Goal: Task Accomplishment & Management: Manage account settings

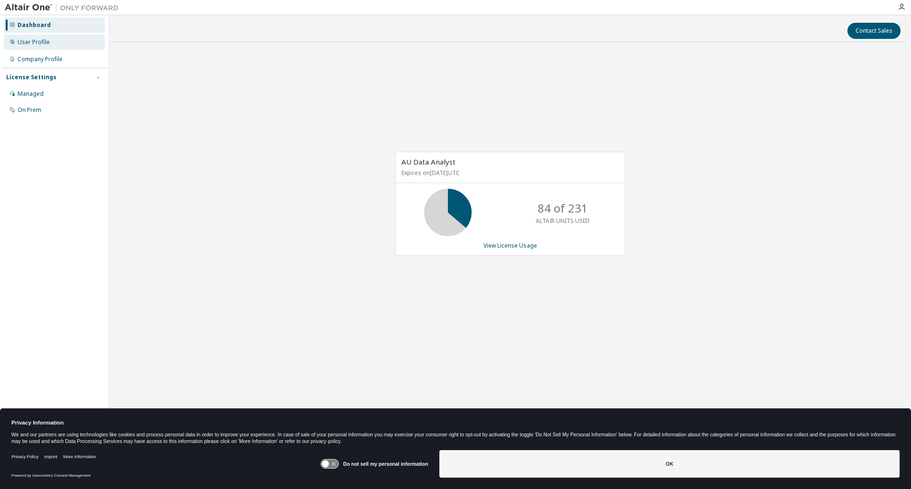
click at [42, 39] on div "User Profile" at bounding box center [34, 42] width 32 height 8
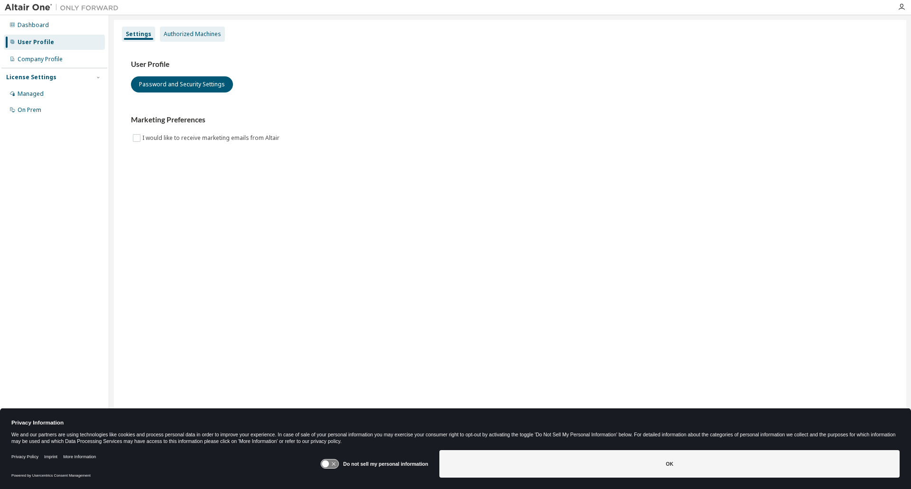
click at [176, 35] on div "Authorized Machines" at bounding box center [192, 34] width 57 height 8
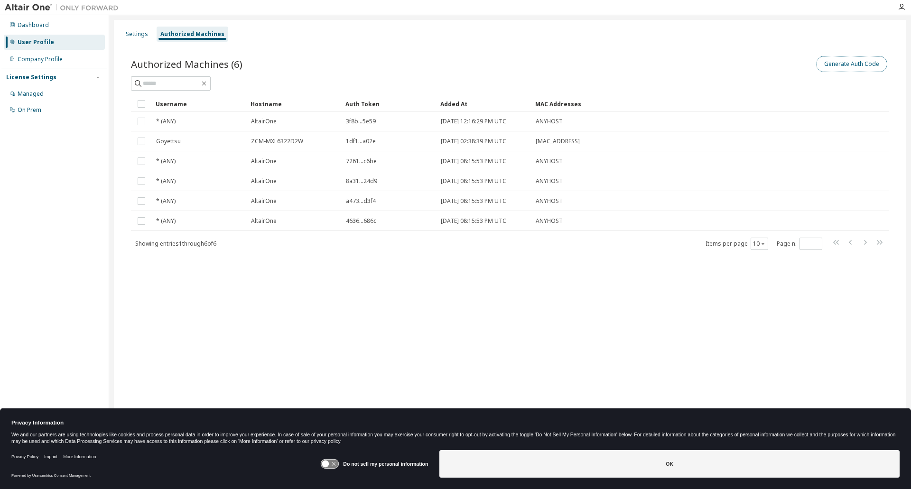
click at [867, 67] on button "Generate Auth Code" at bounding box center [851, 64] width 71 height 16
